Goal: Task Accomplishment & Management: Manage account settings

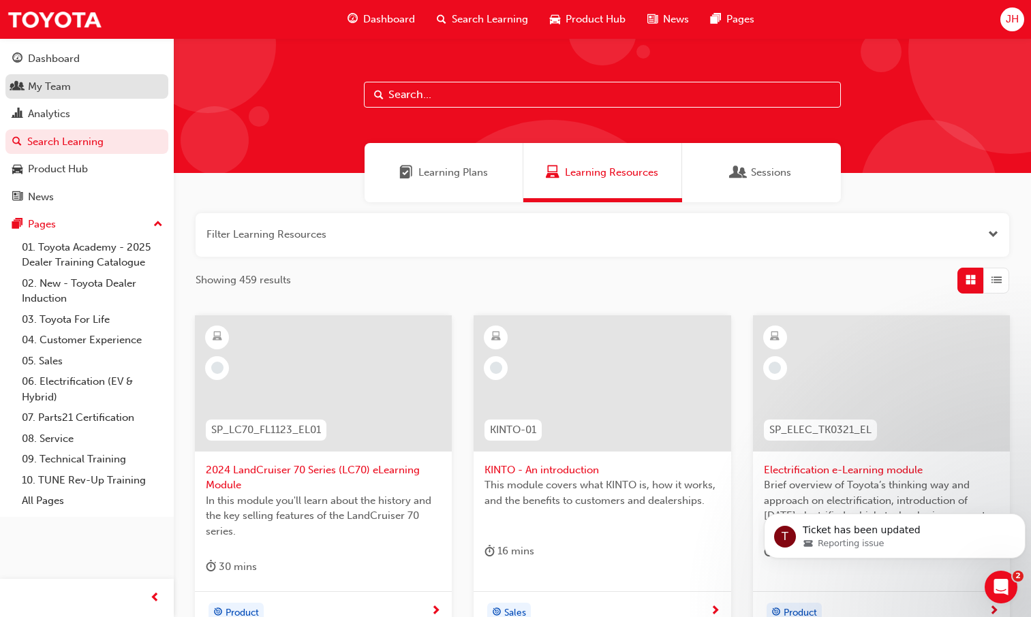
click at [50, 84] on div "My Team" at bounding box center [49, 87] width 43 height 16
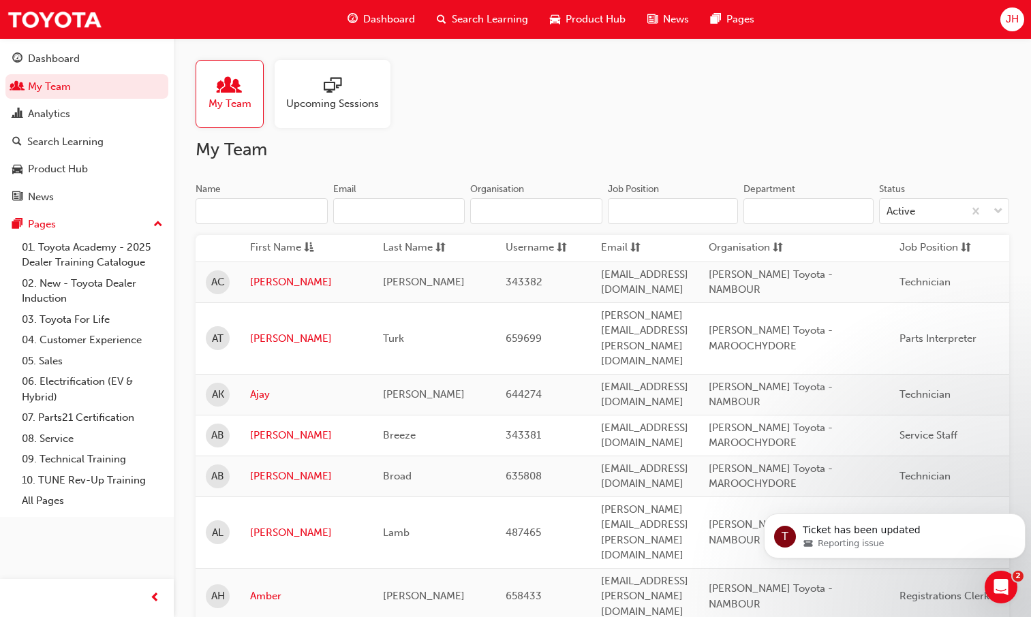
click at [264, 215] on input "Name" at bounding box center [261, 211] width 132 height 26
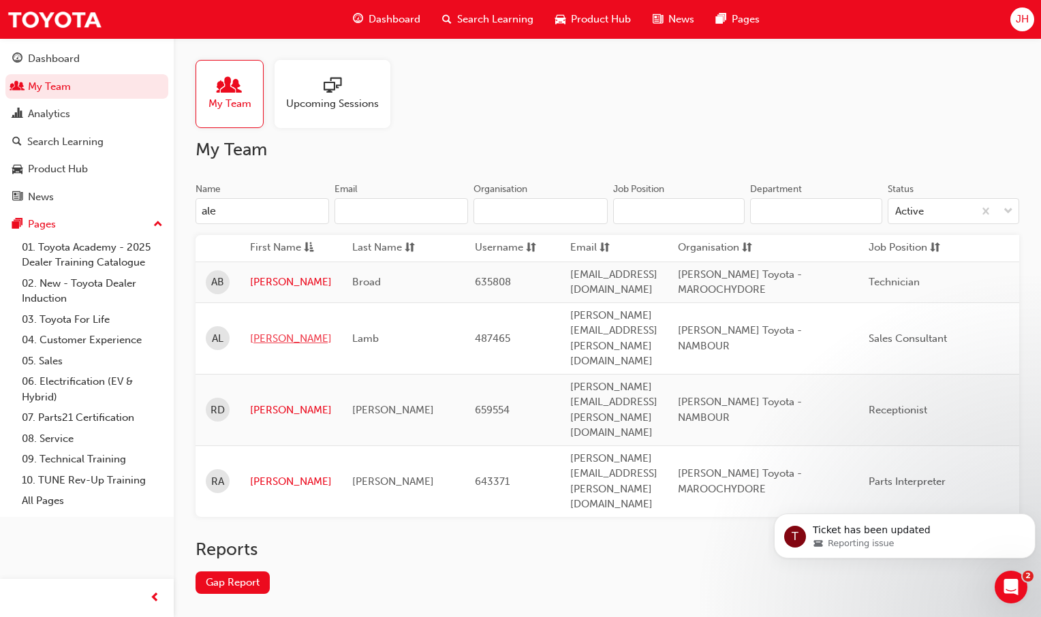
type input "ale"
click at [266, 331] on link "[PERSON_NAME]" at bounding box center [291, 339] width 82 height 16
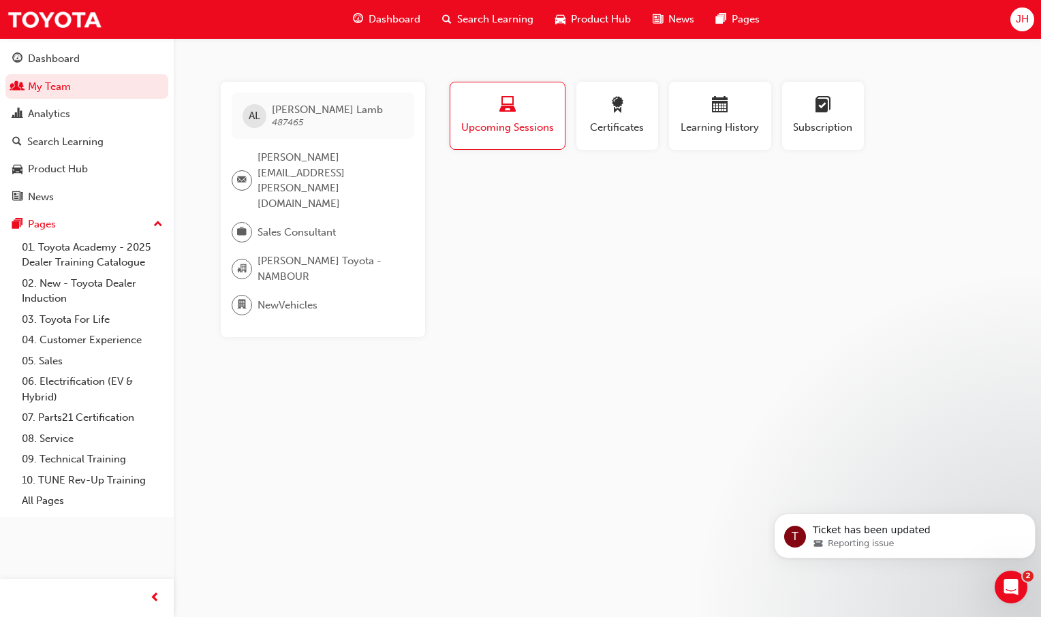
click at [511, 112] on span "laptop-icon" at bounding box center [507, 106] width 16 height 18
click at [725, 118] on div "Learning History" at bounding box center [720, 116] width 82 height 39
